Goal: Find specific page/section: Find specific page/section

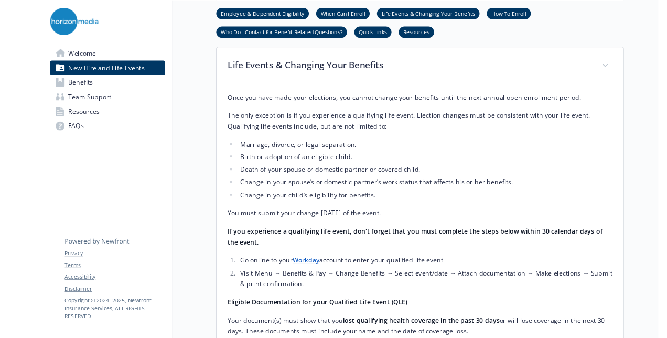
scroll to position [444, 8]
